Goal: Information Seeking & Learning: Learn about a topic

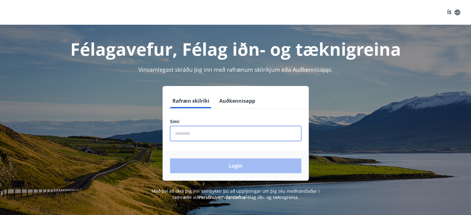
click at [218, 132] on input "phone" at bounding box center [235, 133] width 131 height 15
type input "********"
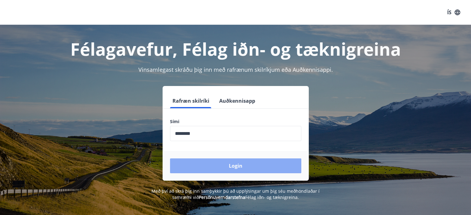
click at [235, 165] on button "Login" at bounding box center [235, 165] width 131 height 15
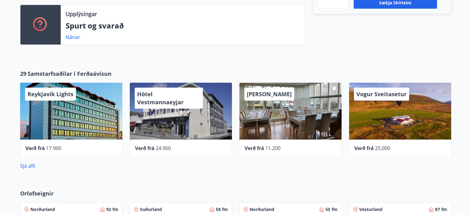
scroll to position [228, 0]
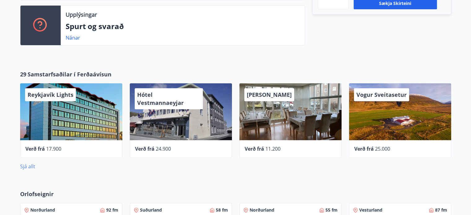
click at [28, 167] on link "Sjá allt" at bounding box center [27, 166] width 15 height 7
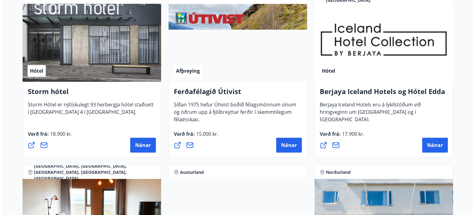
scroll to position [655, 0]
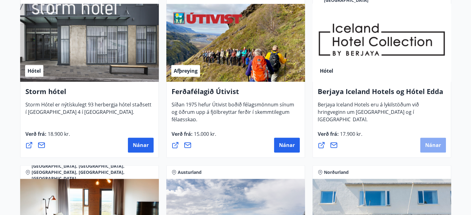
click at [428, 144] on span "Nánar" at bounding box center [433, 145] width 16 height 7
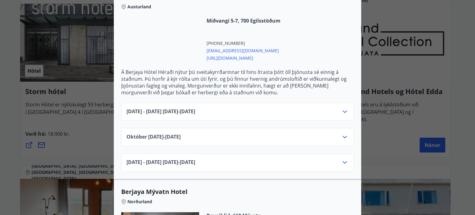
scroll to position [588, 0]
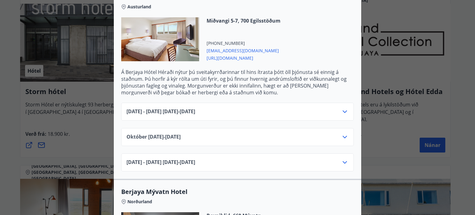
click at [343, 108] on icon at bounding box center [344, 111] width 7 height 7
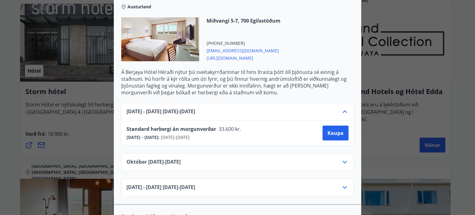
click at [344, 158] on icon at bounding box center [344, 161] width 7 height 7
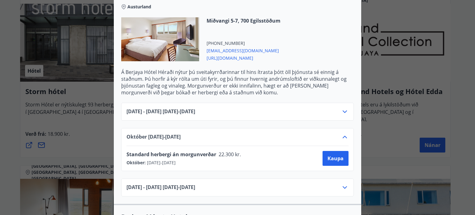
click at [344, 108] on icon at bounding box center [344, 111] width 7 height 7
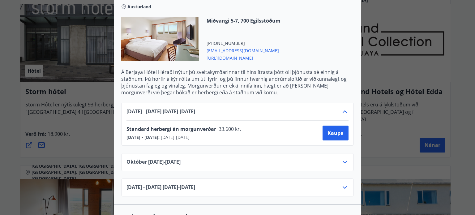
click at [342, 158] on icon at bounding box center [344, 161] width 7 height 7
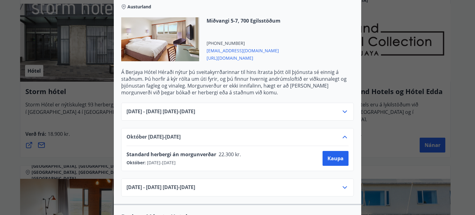
click at [346, 133] on icon at bounding box center [344, 136] width 7 height 7
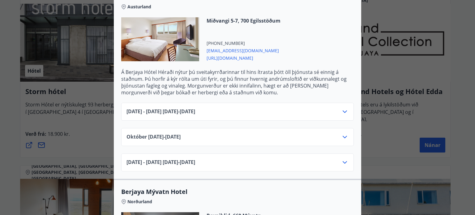
click at [344, 108] on icon at bounding box center [344, 111] width 7 height 7
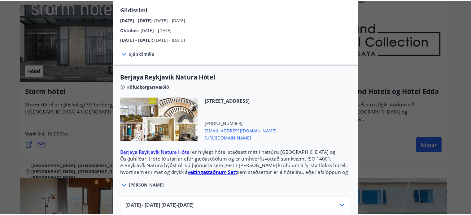
scroll to position [0, 0]
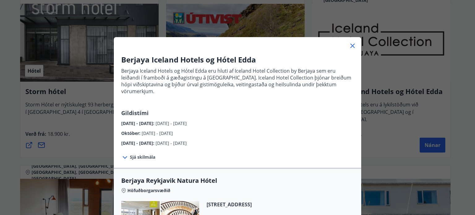
click at [351, 45] on icon at bounding box center [353, 46] width 4 height 4
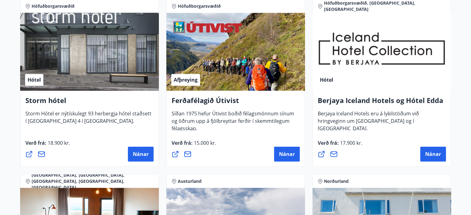
scroll to position [646, 0]
